Goal: Find contact information: Find contact information

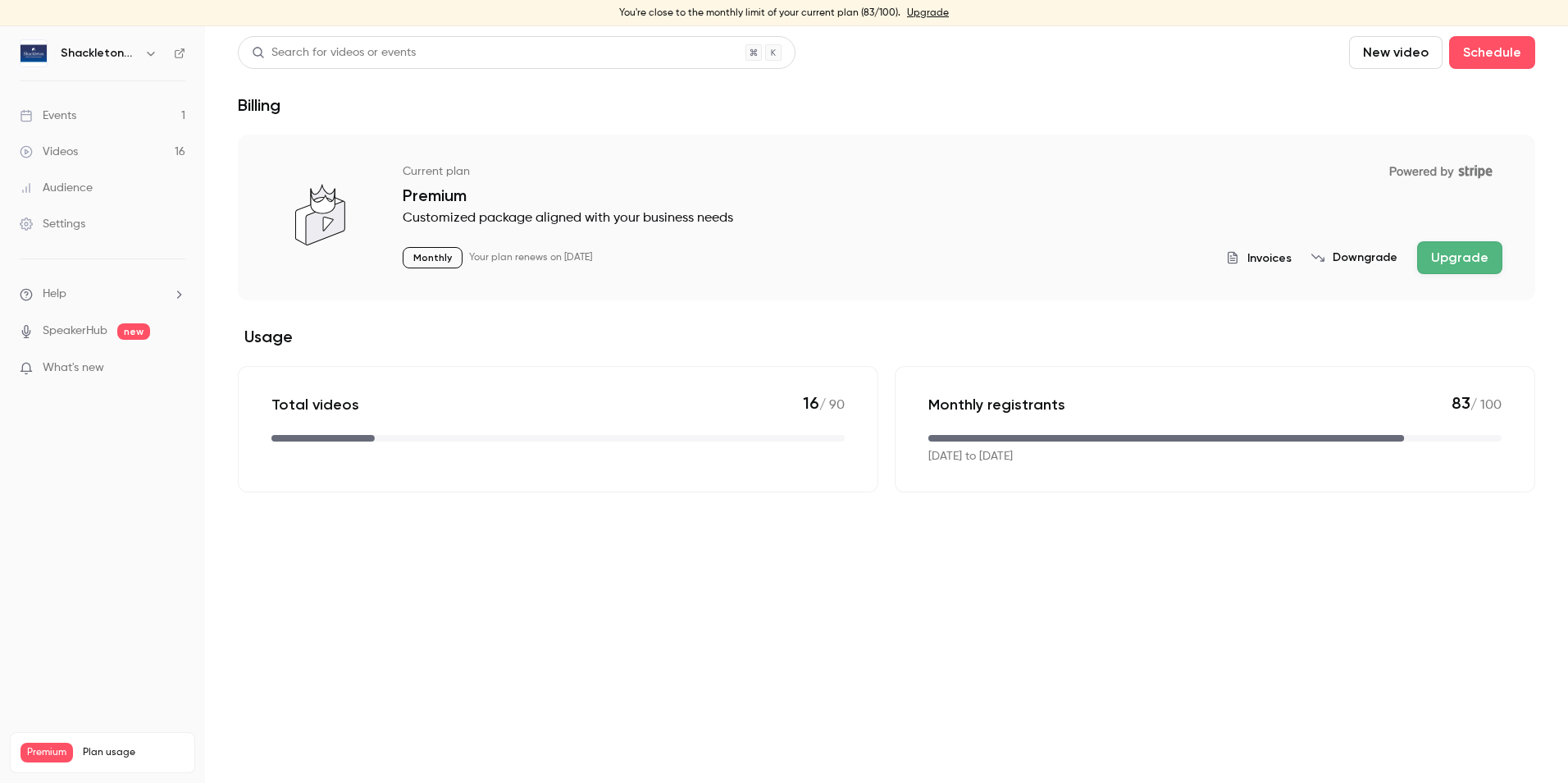
scroll to position [158, 0]
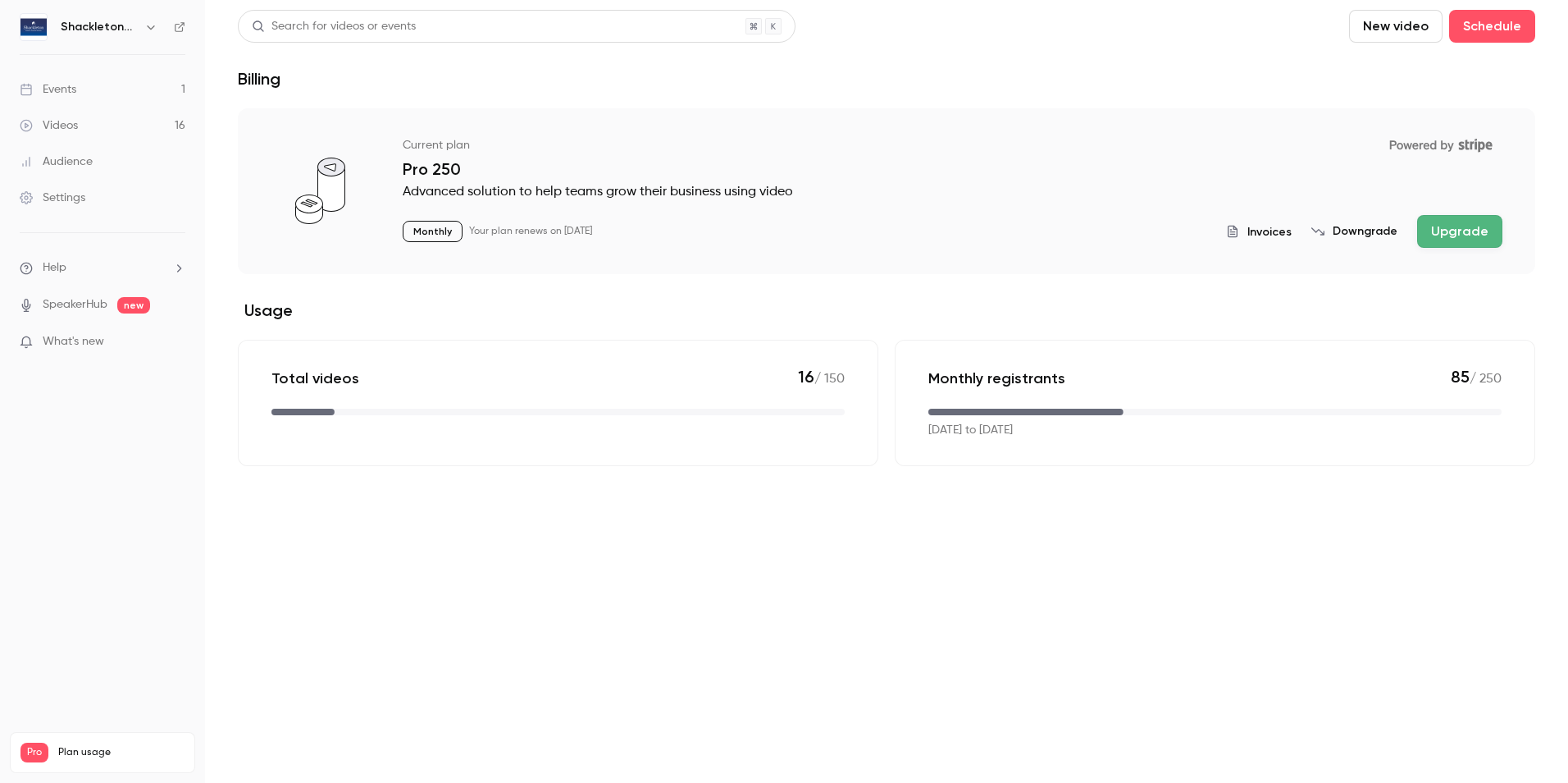
click at [96, 270] on li "Help" at bounding box center [102, 268] width 166 height 18
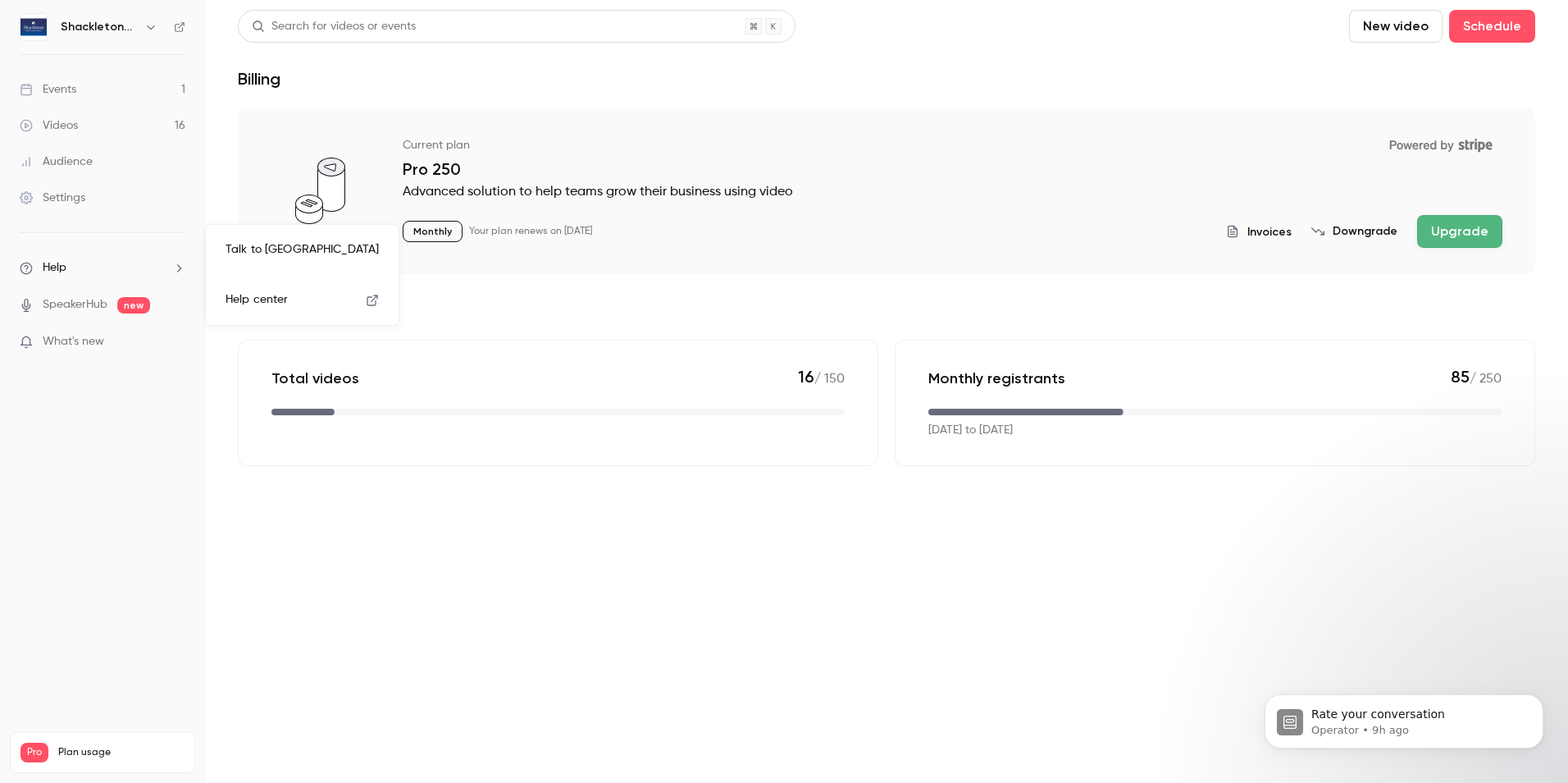
click at [251, 249] on link "Talk to us" at bounding box center [302, 250] width 179 height 44
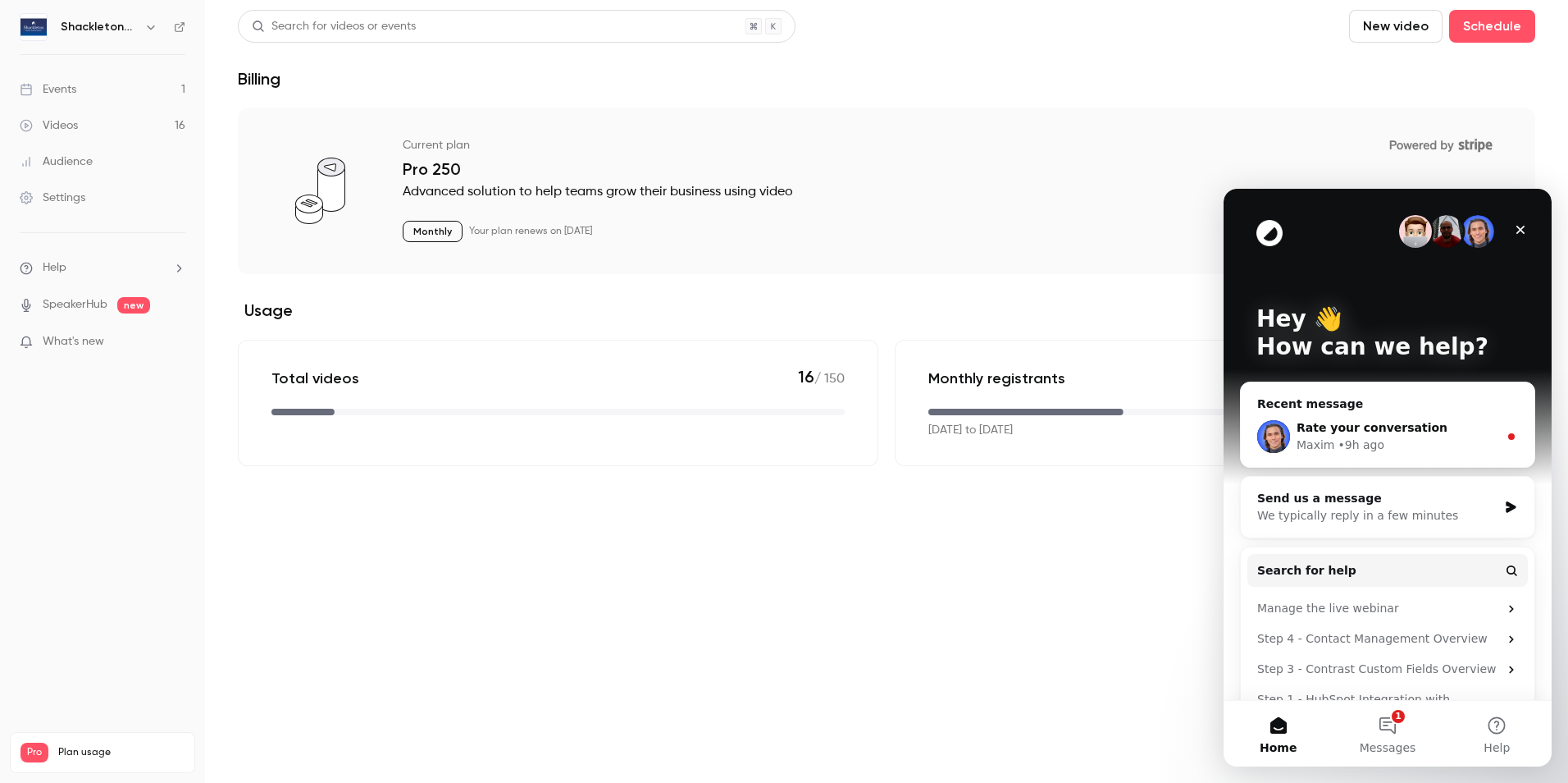
click at [1370, 446] on div "• 9h ago" at bounding box center [1361, 446] width 47 height 18
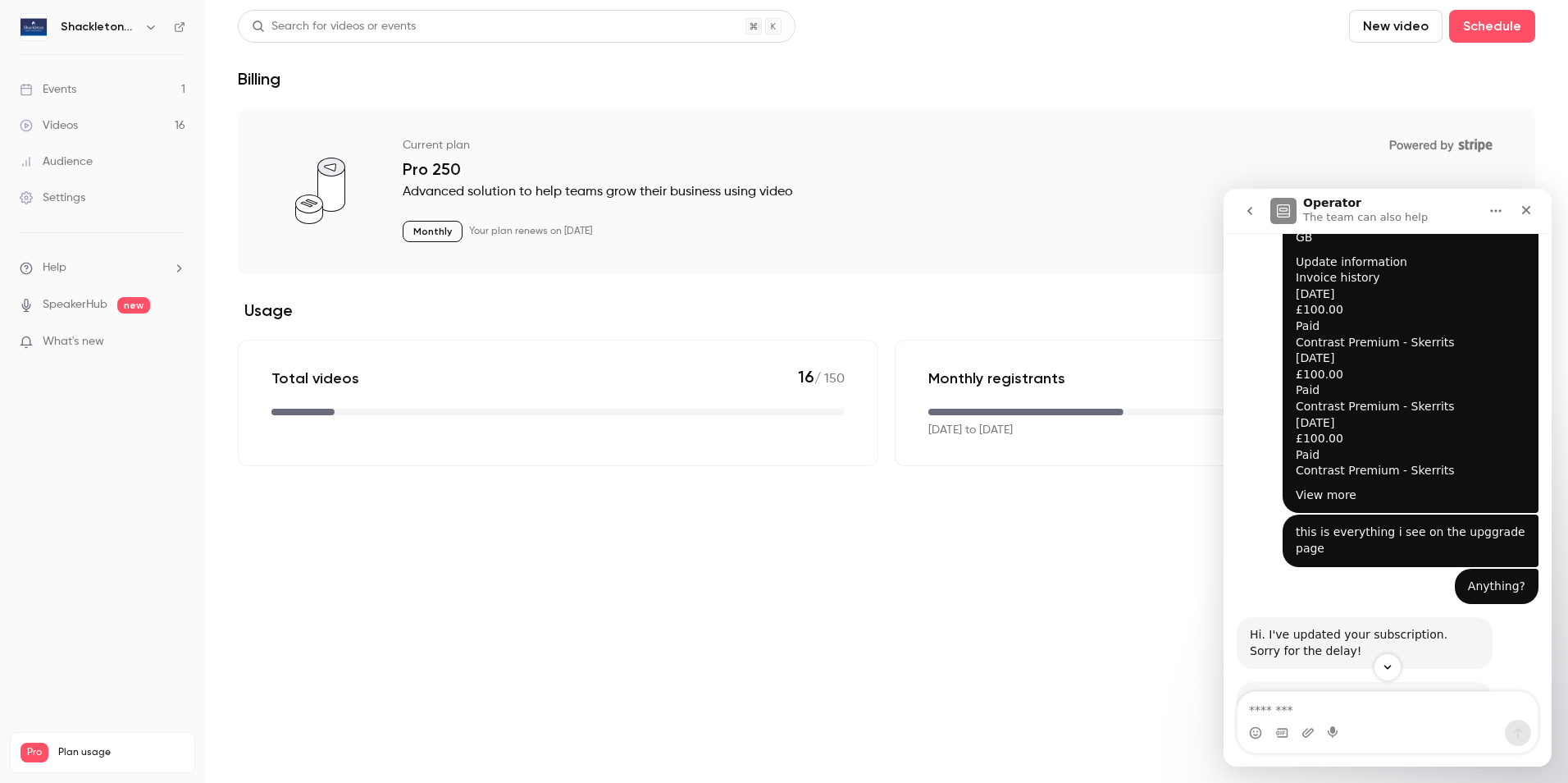
scroll to position [1738, 0]
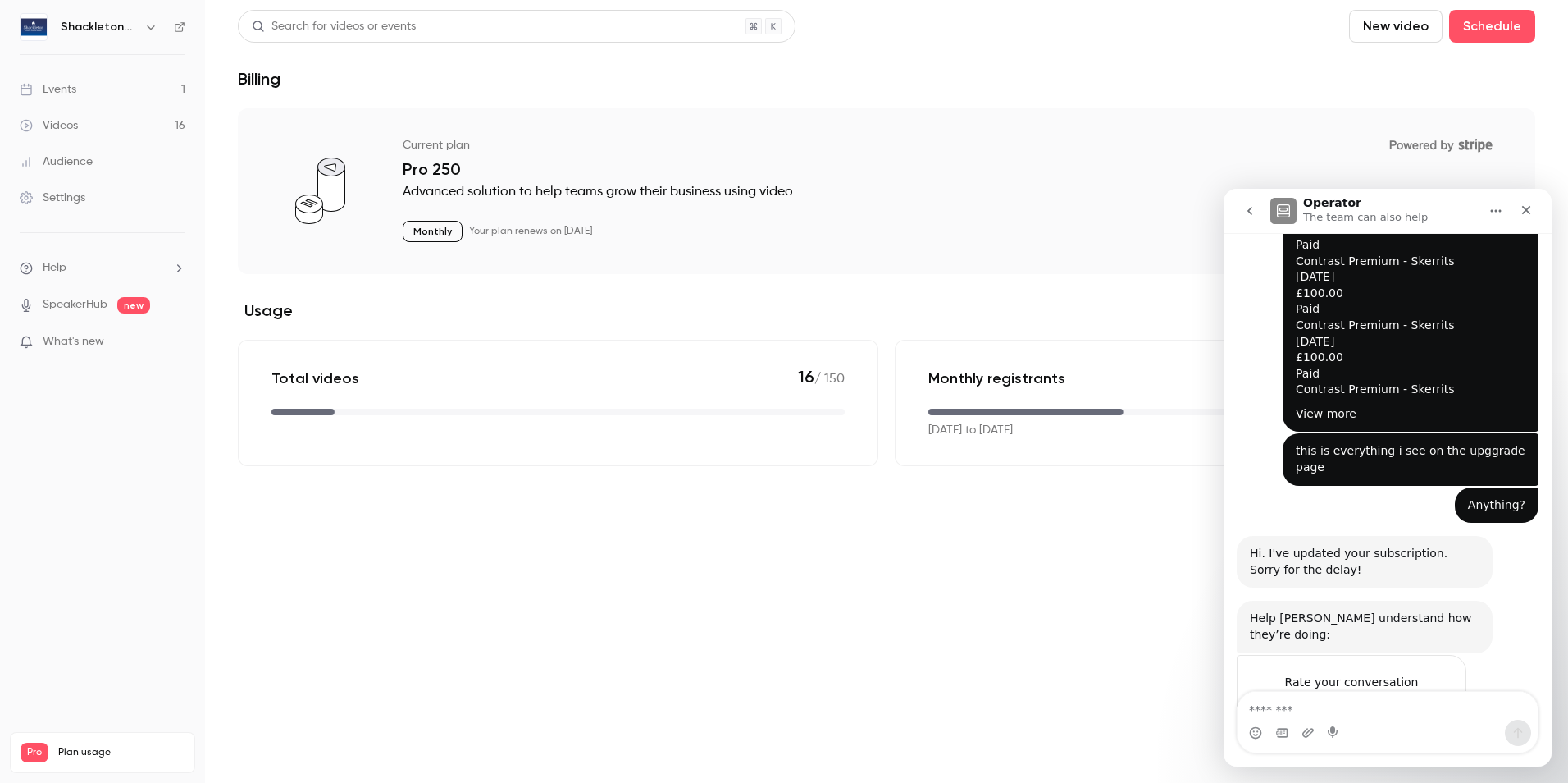
click at [1242, 212] on button "go back" at bounding box center [1250, 211] width 31 height 31
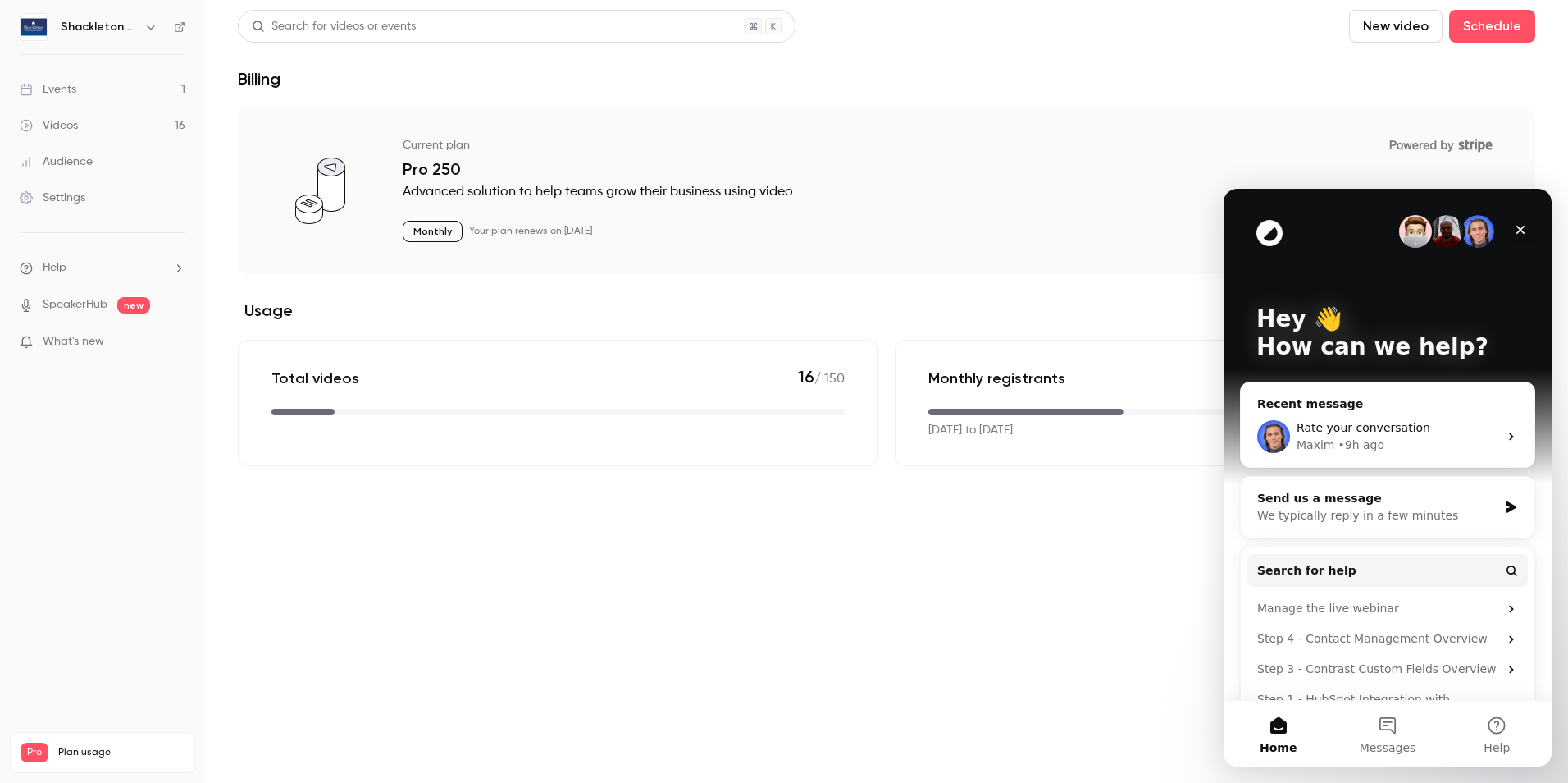
click at [1522, 233] on icon "Close" at bounding box center [1520, 229] width 13 height 13
